Goal: Find specific page/section: Find specific page/section

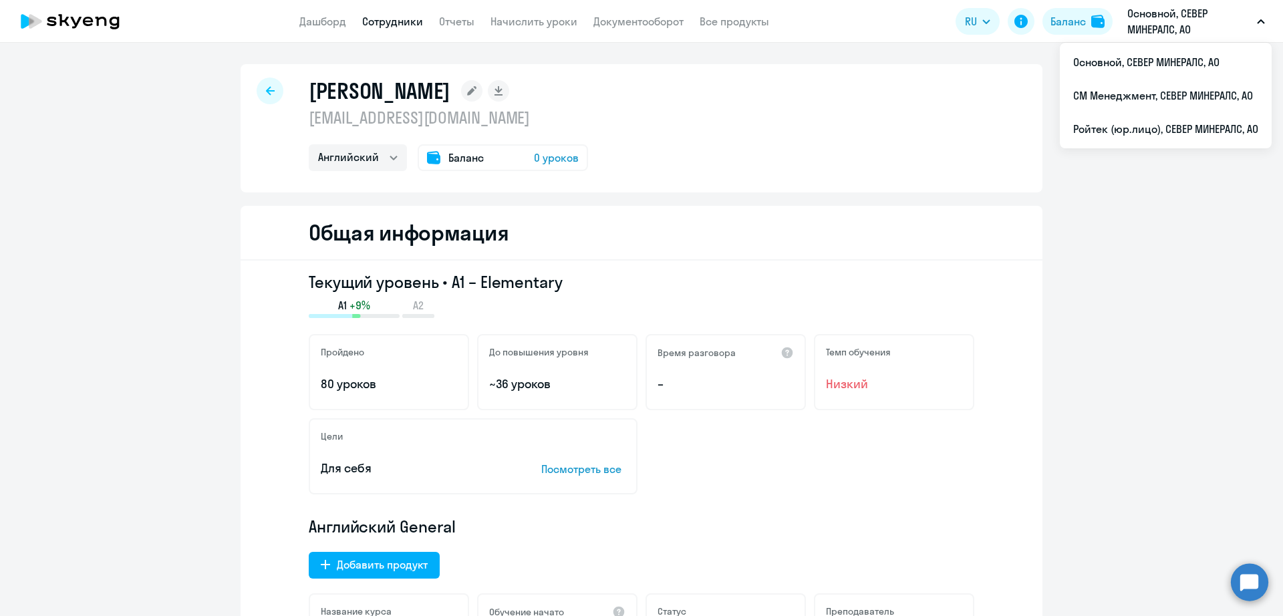
select select "english"
click at [1152, 102] on li "СМ Менеджмент, СЕВЕР МИНЕРАЛС, АО" at bounding box center [1166, 95] width 212 height 33
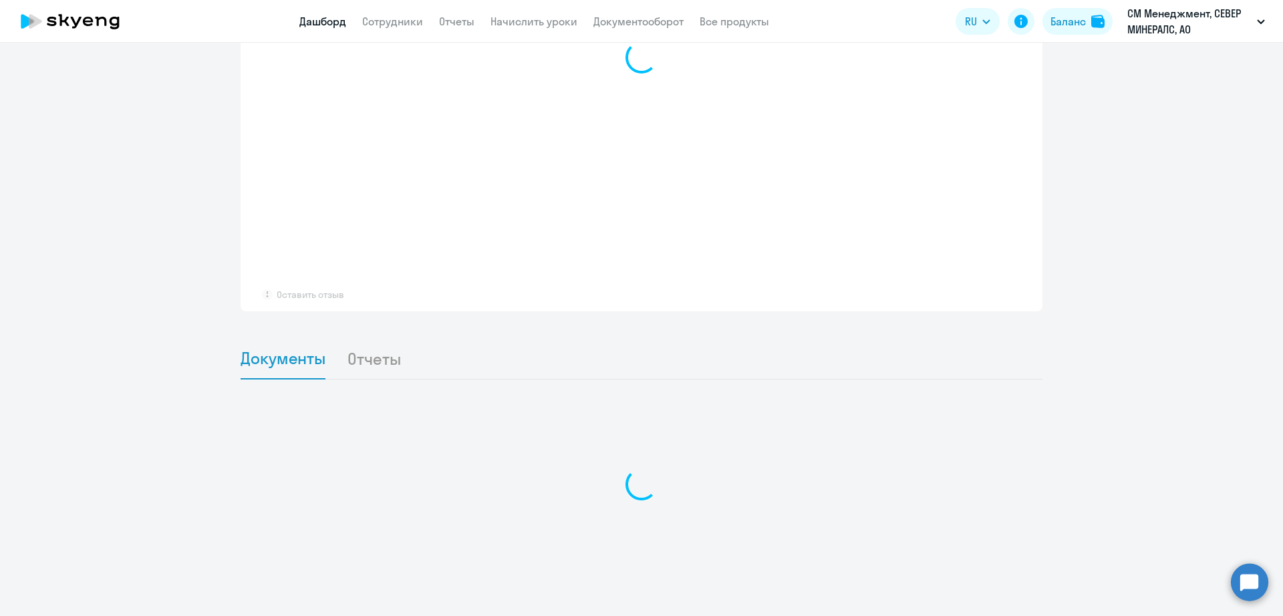
scroll to position [985, 0]
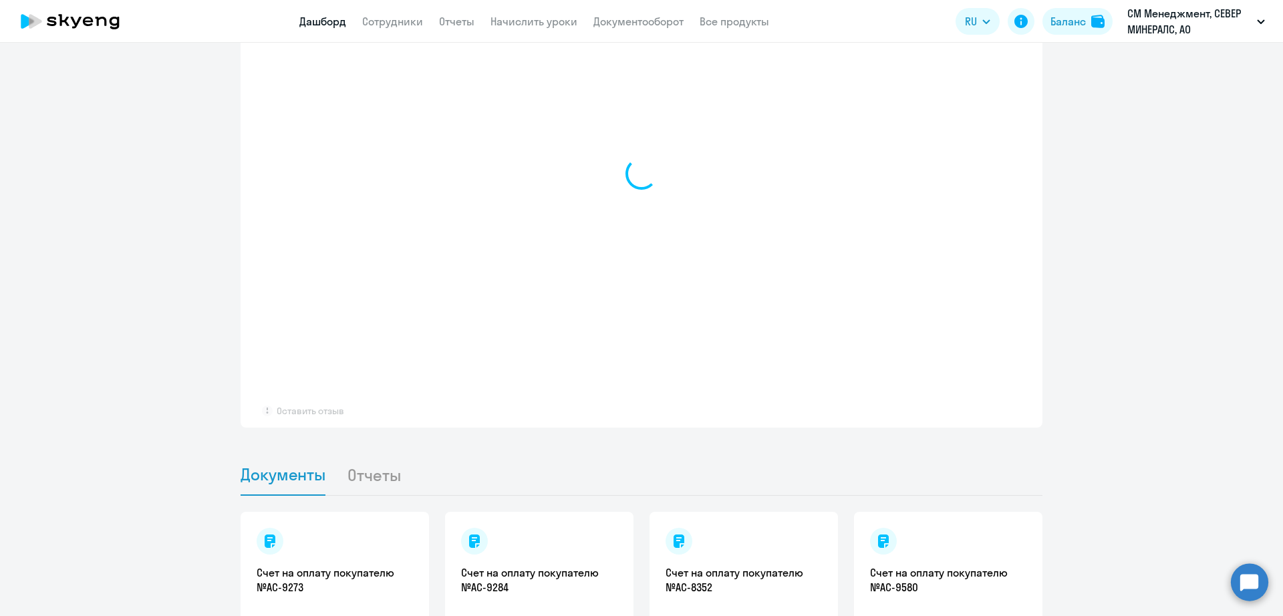
select select "30"
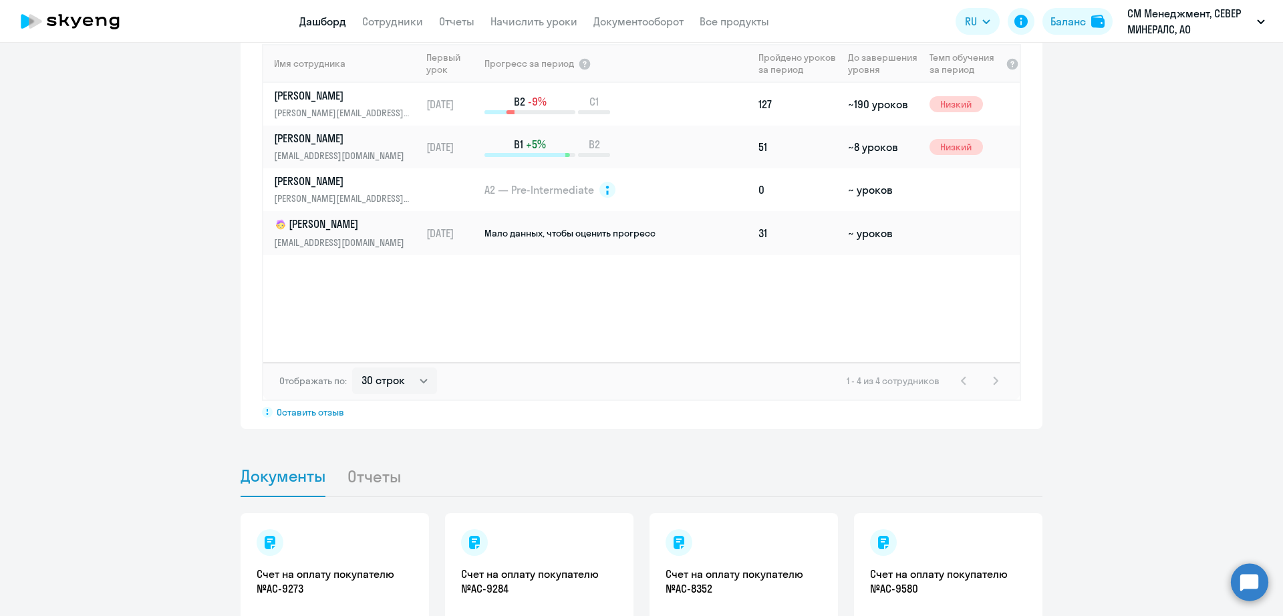
scroll to position [987, 0]
click at [1152, 329] on app-progress-dashboard "Прогресс за: Весь период – [DATE] — [DATE] Как мы считаем Скачать отчет Показат…" at bounding box center [641, 139] width 1283 height 578
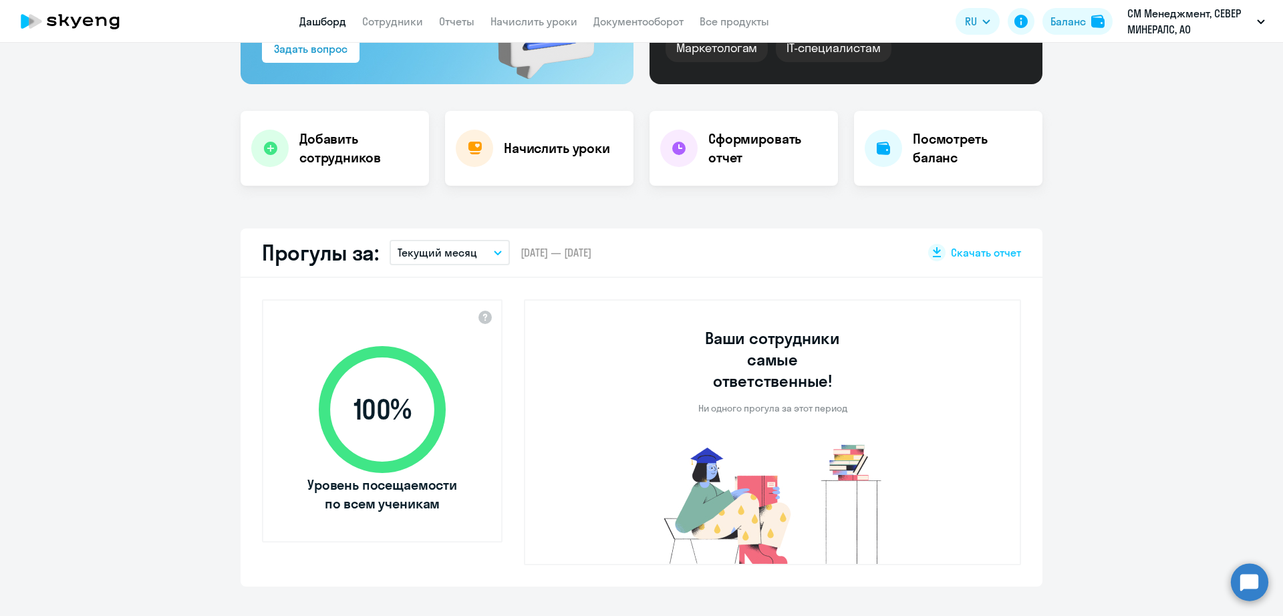
scroll to position [0, 0]
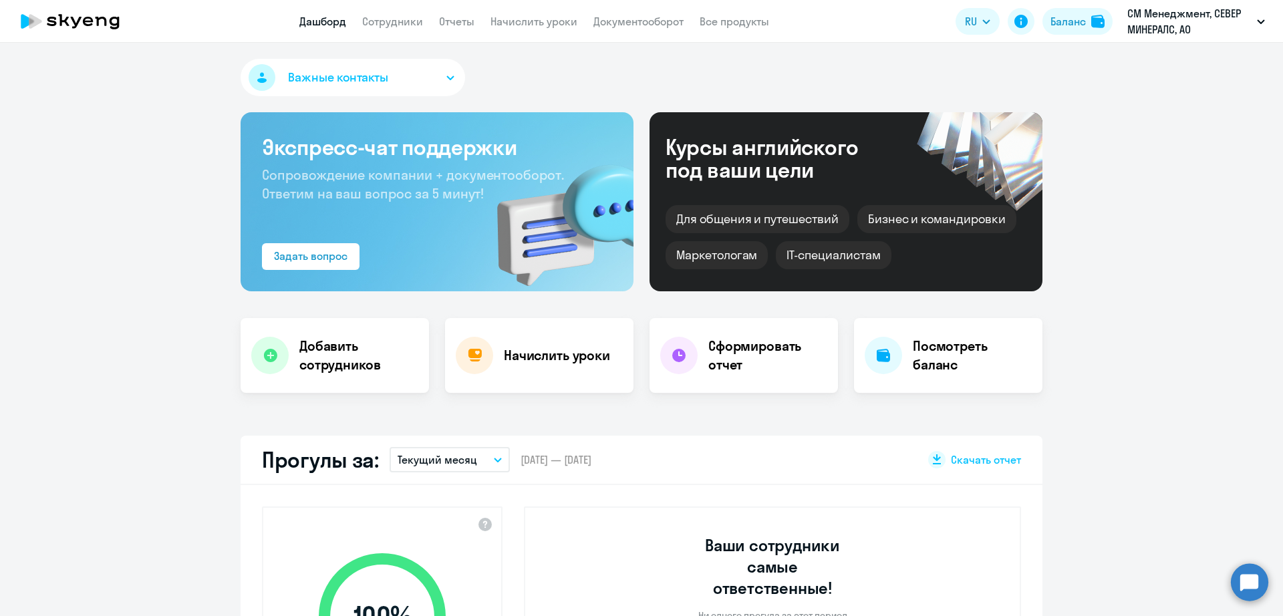
click at [393, 11] on app-header "Дашборд Сотрудники Отчеты Начислить уроки Документооборот Все продукты Дашборд …" at bounding box center [641, 21] width 1283 height 43
click at [390, 24] on link "Сотрудники" at bounding box center [392, 21] width 61 height 13
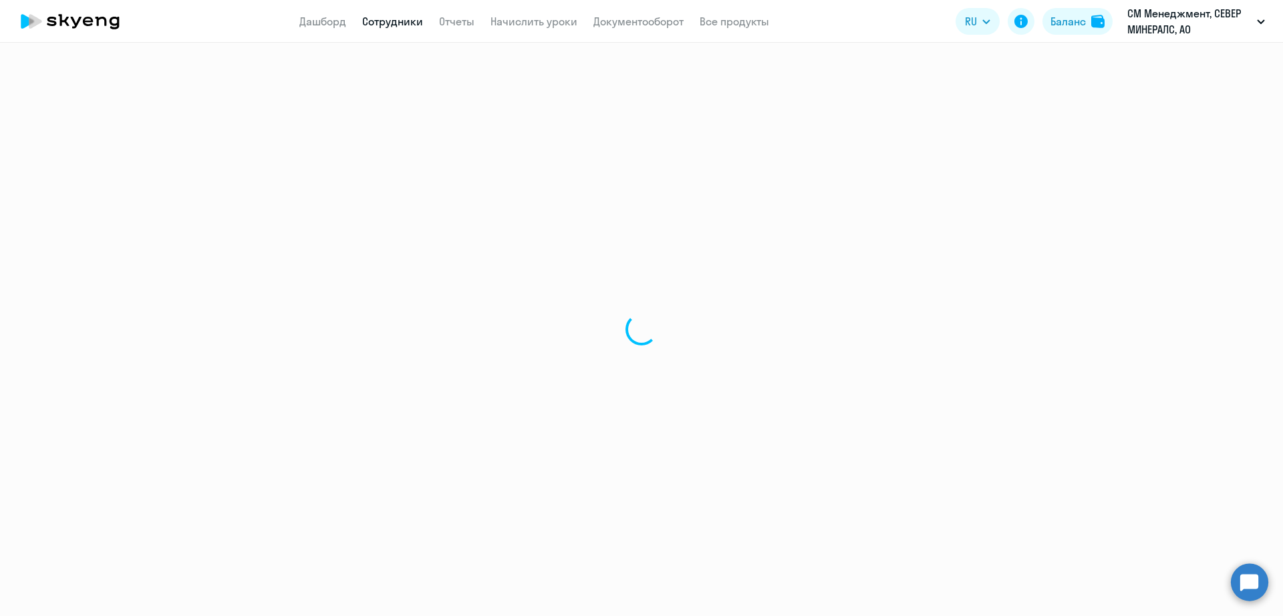
select select "30"
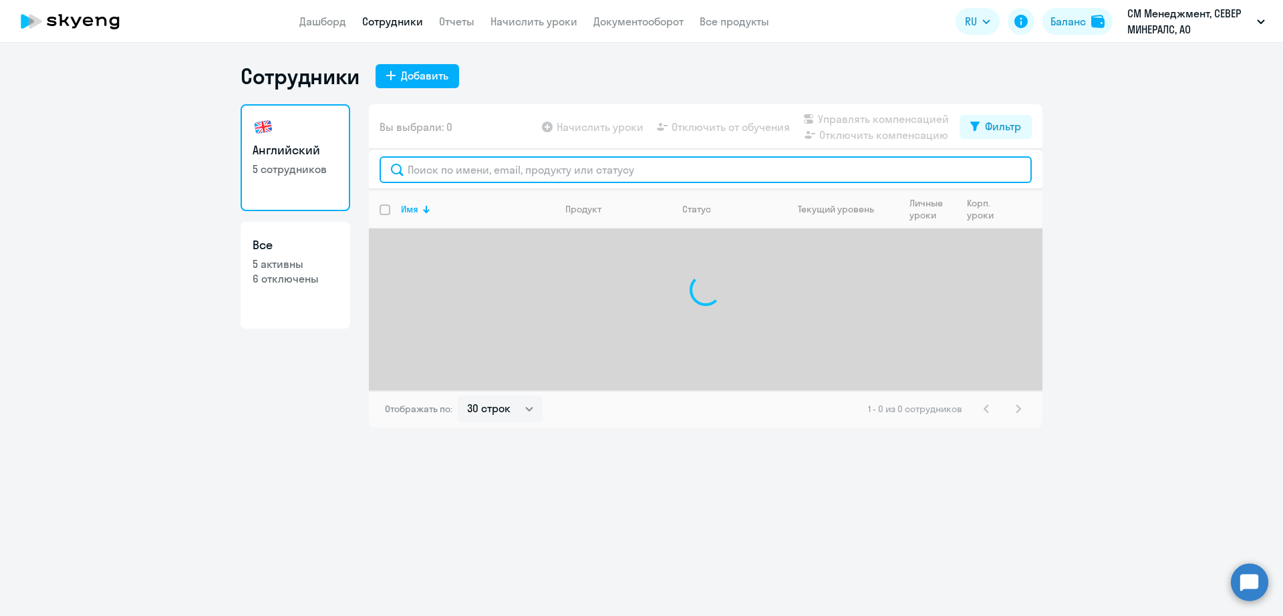
click at [481, 164] on input "text" at bounding box center [706, 169] width 652 height 27
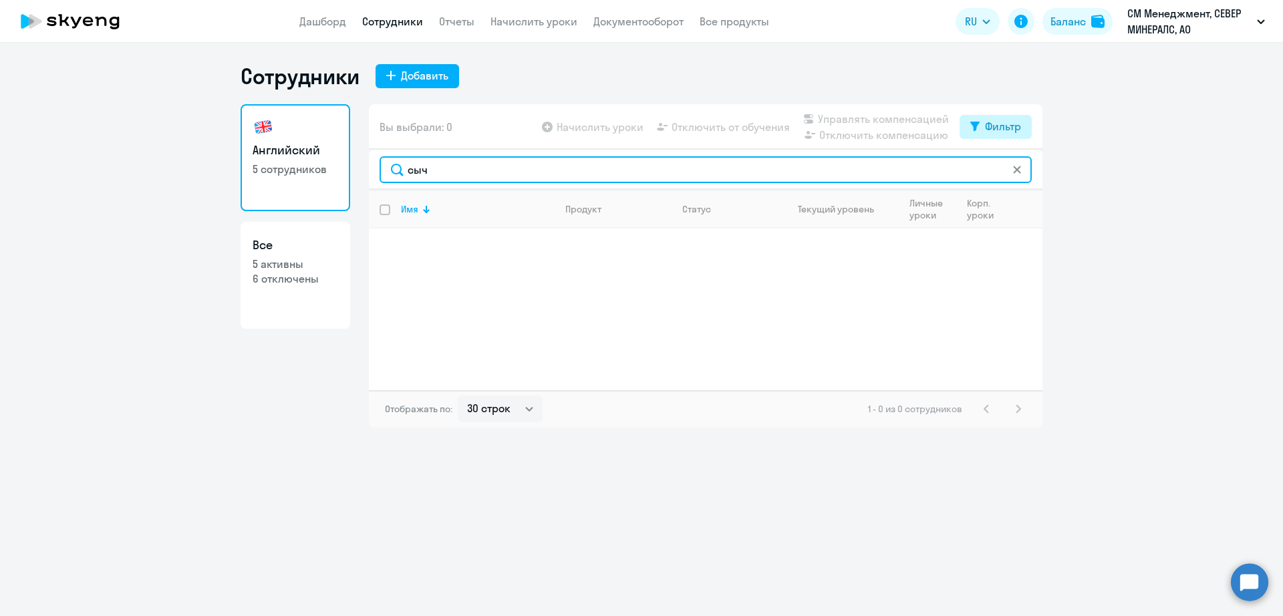
type input "сыч"
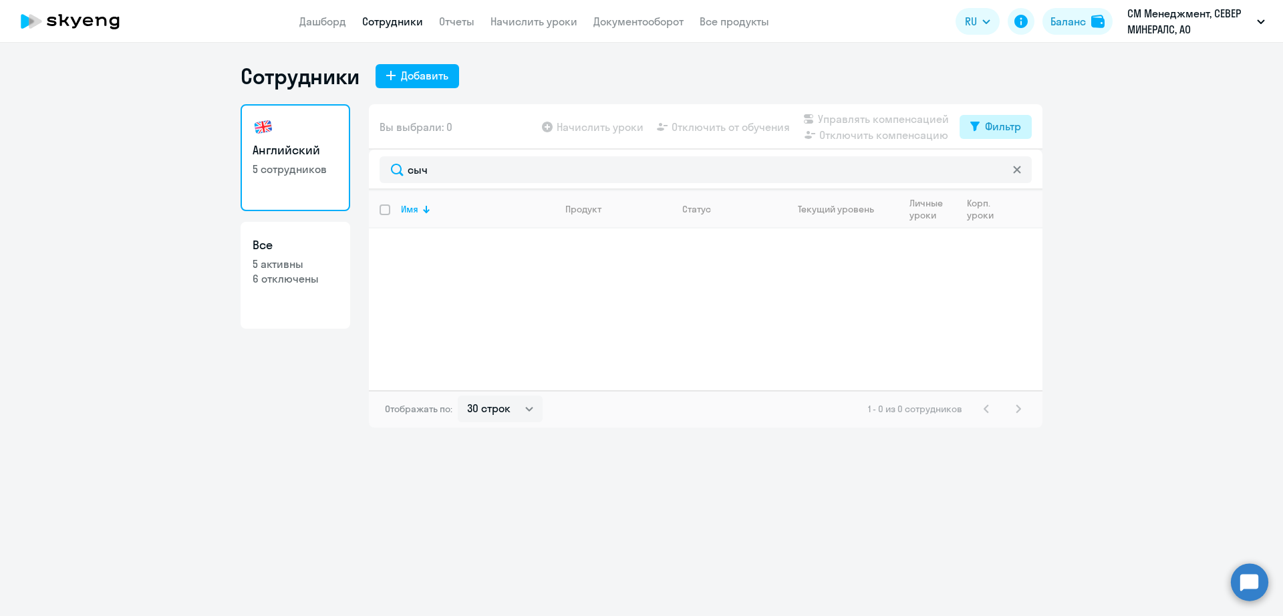
click at [1017, 120] on div "Фильтр" at bounding box center [1003, 126] width 36 height 16
click at [1013, 175] on span at bounding box center [1010, 170] width 23 height 13
click at [999, 170] on input "checkbox" at bounding box center [998, 170] width 1 height 1
checkbox input "true"
click at [1090, 205] on ng-component "Сотрудники Добавить Английский 5 сотрудников Все 5 активны 6 отключены Вы выбра…" at bounding box center [641, 245] width 1283 height 365
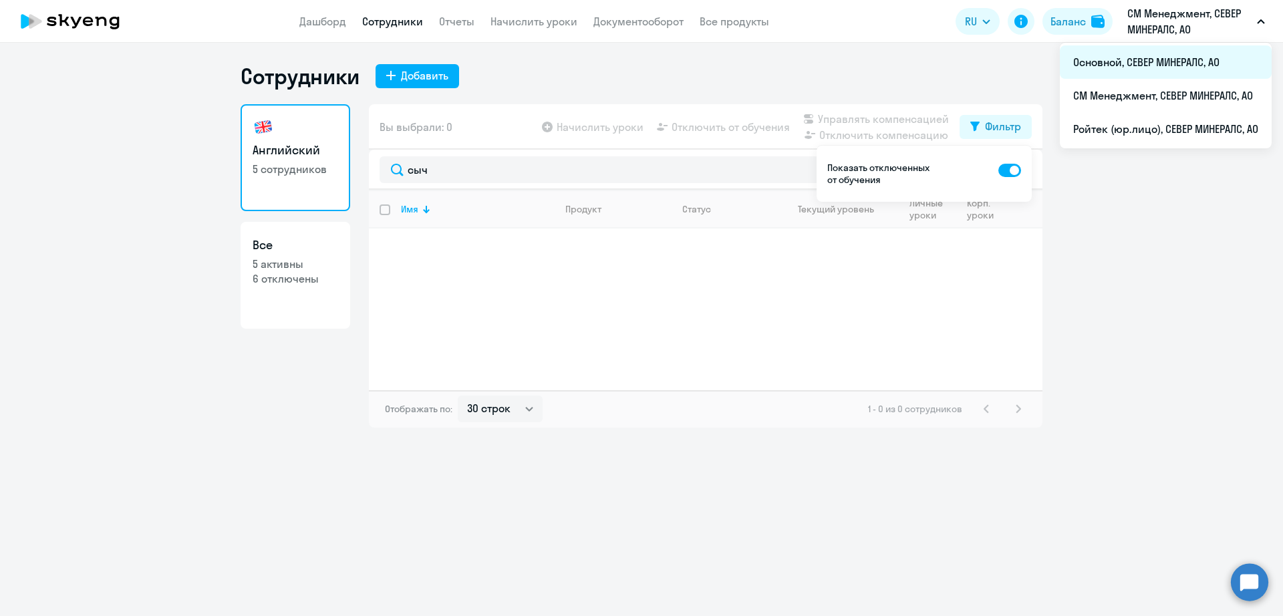
click at [1142, 70] on li "Основной, СЕВЕР МИНЕРАЛС, АО" at bounding box center [1166, 61] width 212 height 33
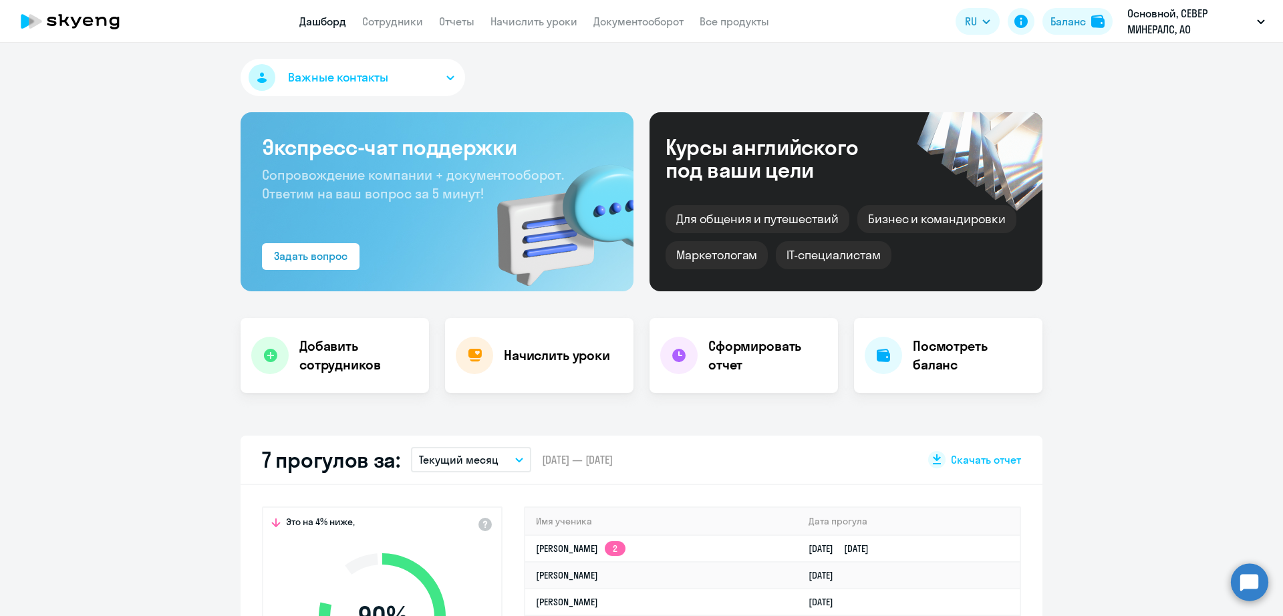
click at [405, 28] on app-menu-item-link "Сотрудники" at bounding box center [392, 21] width 61 height 17
click at [410, 31] on app-header "Дашборд Сотрудники Отчеты Начислить уроки Документооборот Все продукты Дашборд …" at bounding box center [641, 21] width 1283 height 43
click at [410, 25] on link "Сотрудники" at bounding box center [392, 21] width 61 height 13
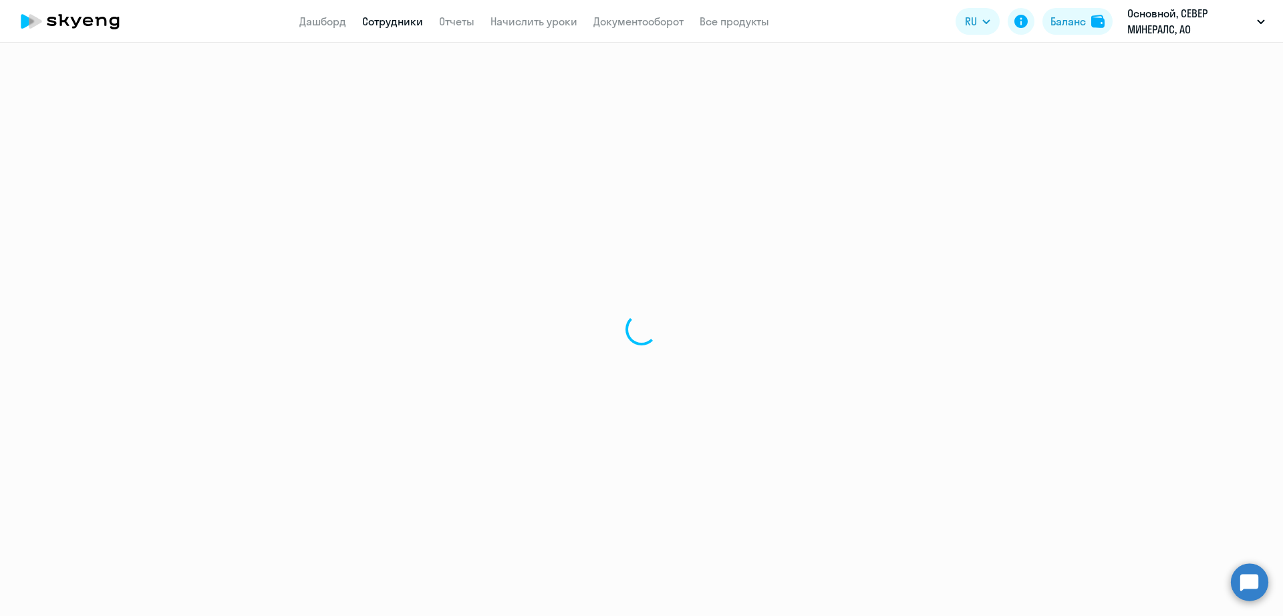
select select "30"
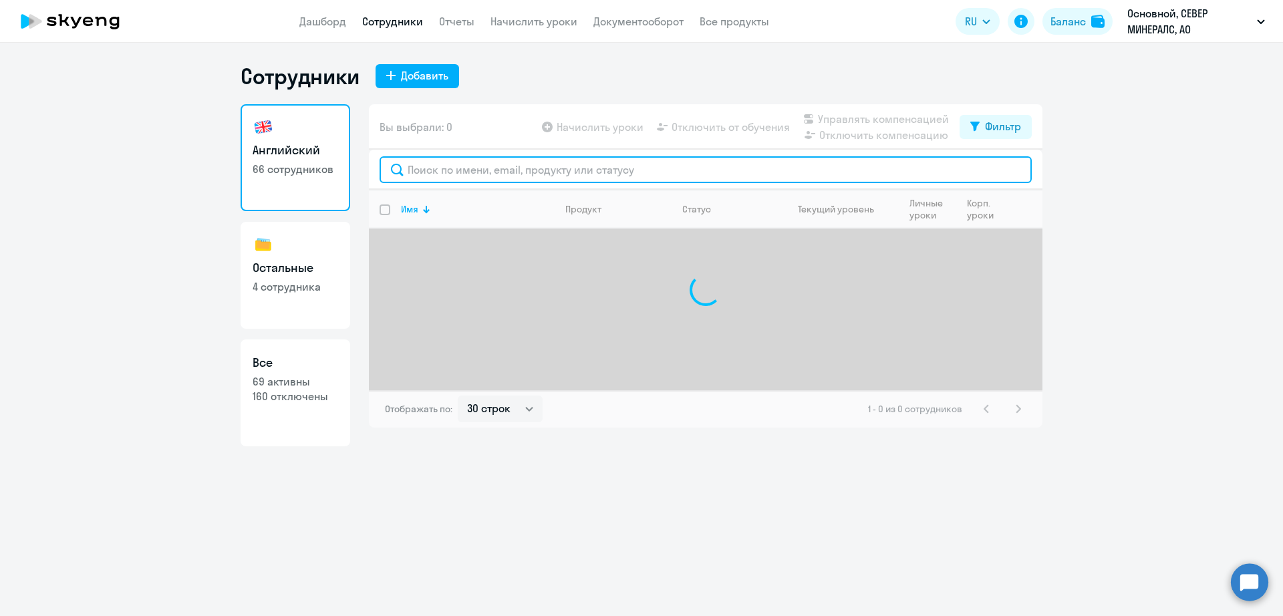
click at [499, 168] on input "text" at bounding box center [706, 169] width 652 height 27
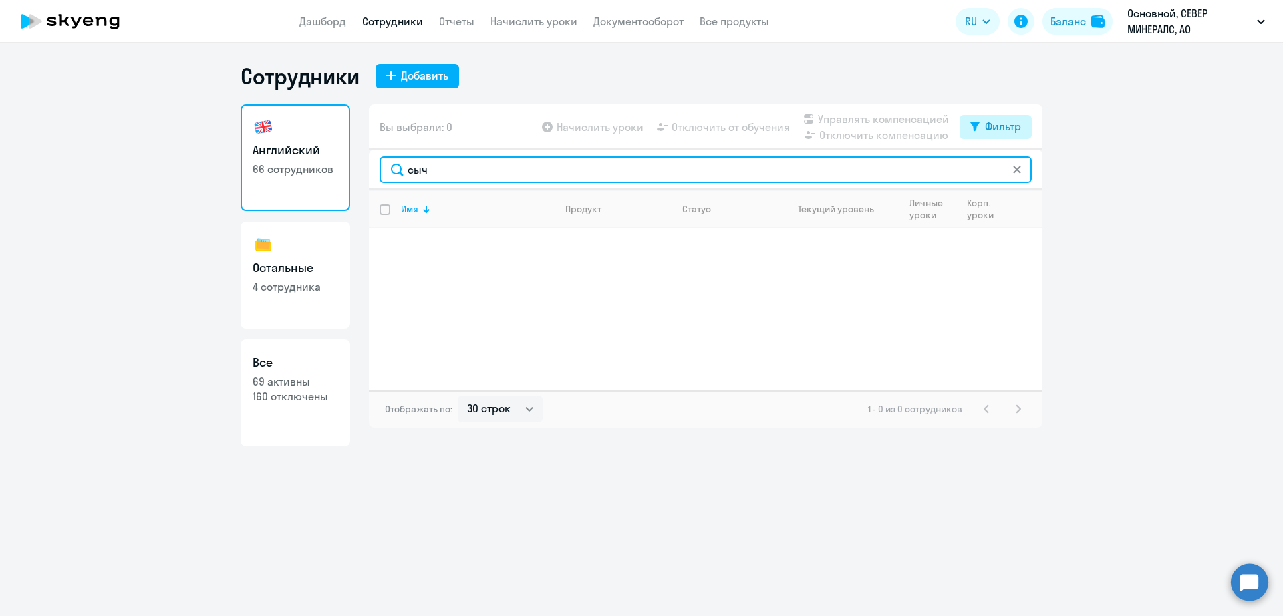
type input "сыч"
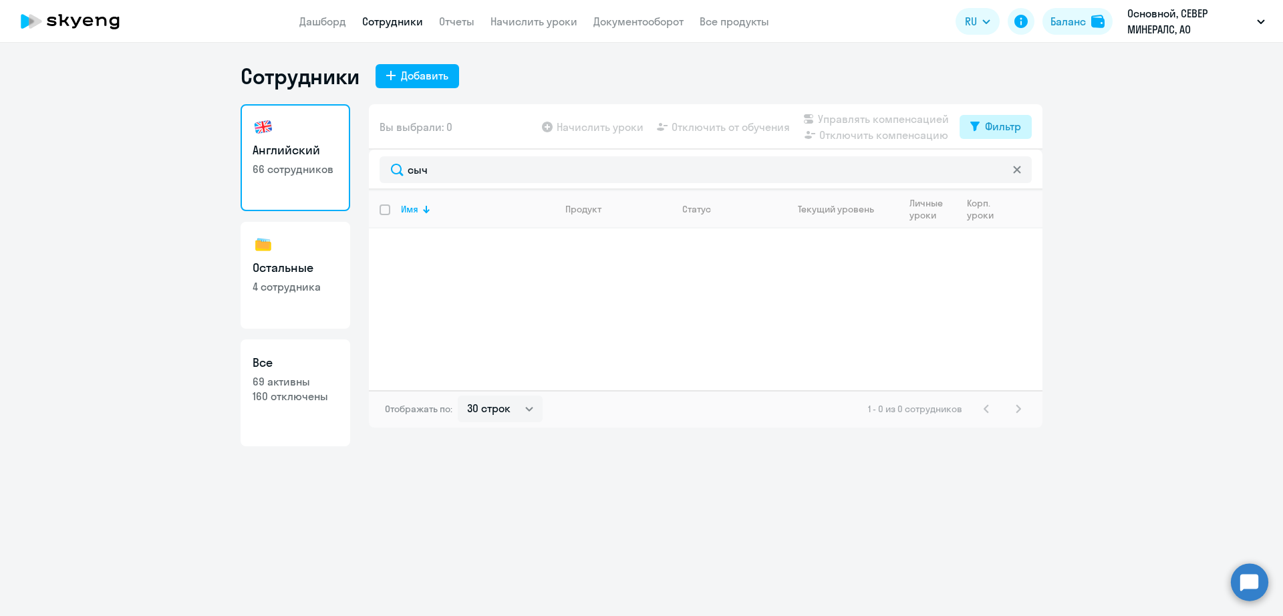
click at [997, 132] on div "Фильтр" at bounding box center [1003, 126] width 36 height 16
click at [1017, 164] on span at bounding box center [1010, 170] width 23 height 13
click at [999, 170] on input "checkbox" at bounding box center [998, 170] width 1 height 1
checkbox input "true"
click at [1181, 314] on ng-component "Сотрудники Добавить Английский 66 сотрудников Остальные 4 сотрудника Все 69 акт…" at bounding box center [641, 255] width 1283 height 384
